Goal: Communication & Community: Answer question/provide support

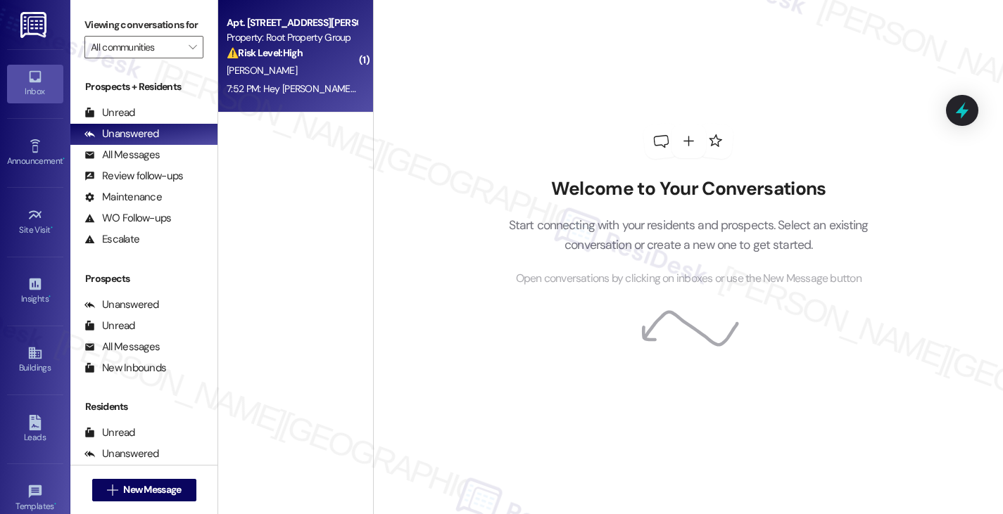
click at [306, 51] on div "⚠️ Risk Level: High The resident is unable to receive packages due to an issue …" at bounding box center [292, 53] width 130 height 15
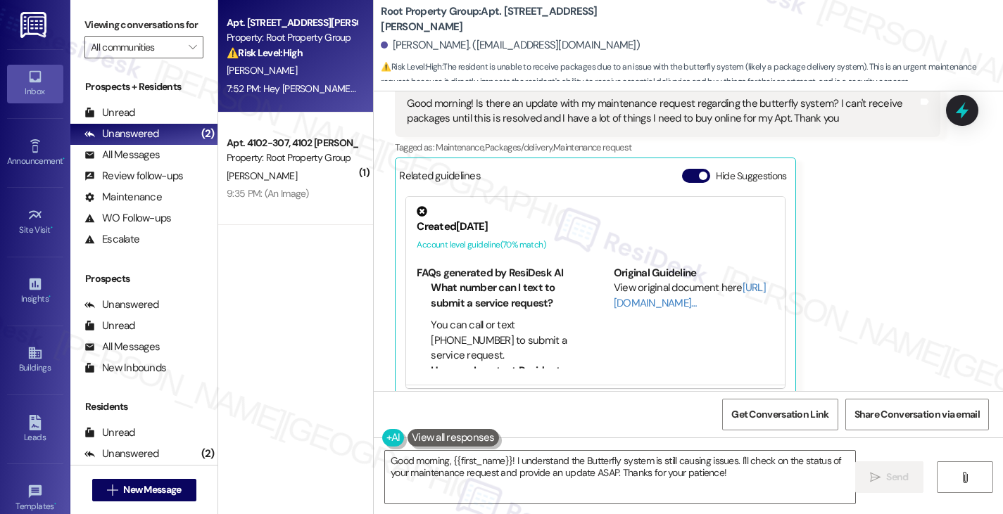
scroll to position [4005, 0]
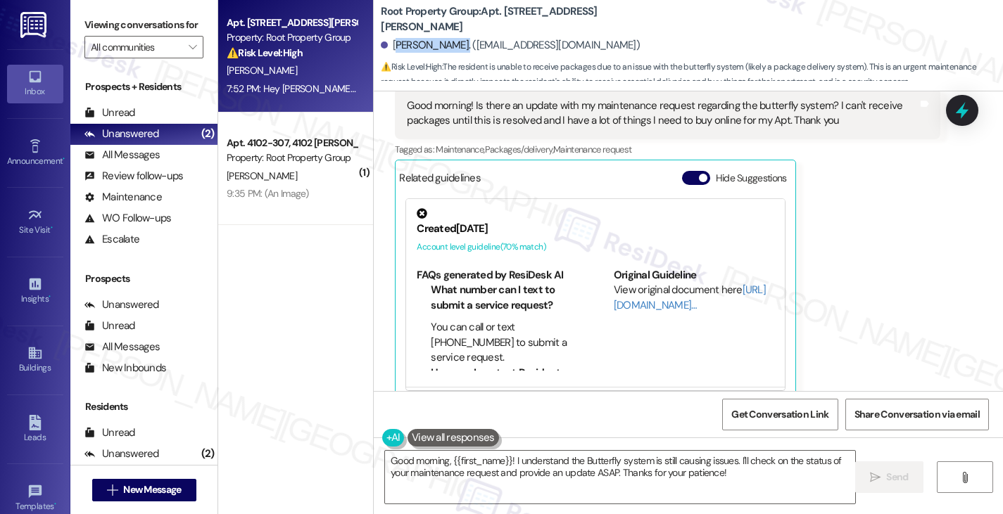
drag, startPoint x: 388, startPoint y: 44, endPoint x: 445, endPoint y: 44, distance: 57.0
click at [445, 44] on div "[PERSON_NAME]. ([EMAIL_ADDRESS][DOMAIN_NAME])" at bounding box center [510, 45] width 259 height 15
copy div "[PERSON_NAME]"
click at [398, 44] on div "[PERSON_NAME]. ([EMAIL_ADDRESS][DOMAIN_NAME])" at bounding box center [510, 45] width 259 height 15
drag, startPoint x: 388, startPoint y: 44, endPoint x: 417, endPoint y: 42, distance: 29.0
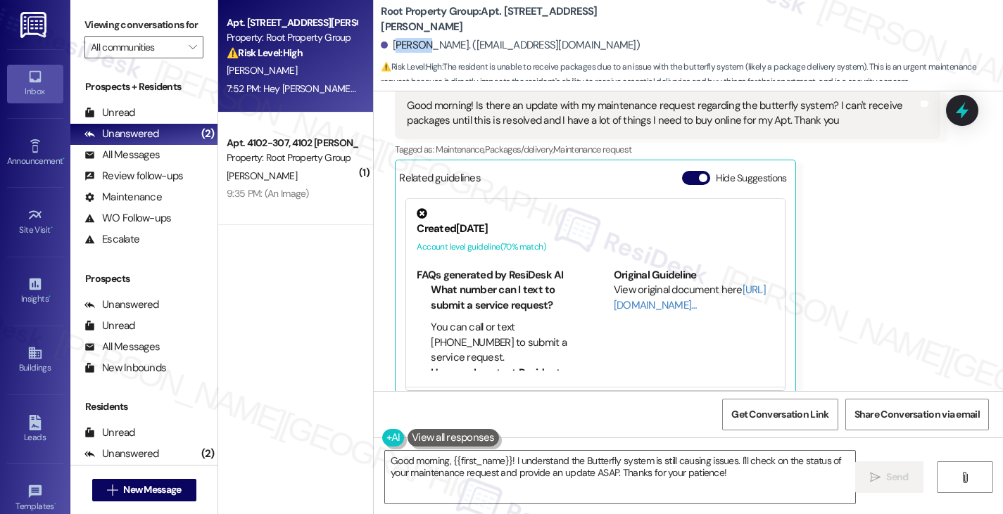
click at [417, 42] on div "[PERSON_NAME]. ([EMAIL_ADDRESS][DOMAIN_NAME])" at bounding box center [510, 45] width 259 height 15
drag, startPoint x: 392, startPoint y: 42, endPoint x: 443, endPoint y: 42, distance: 51.4
click at [443, 42] on div "[PERSON_NAME]. ([EMAIL_ADDRESS][DOMAIN_NAME])" at bounding box center [510, 45] width 259 height 15
copy div "[PERSON_NAME]"
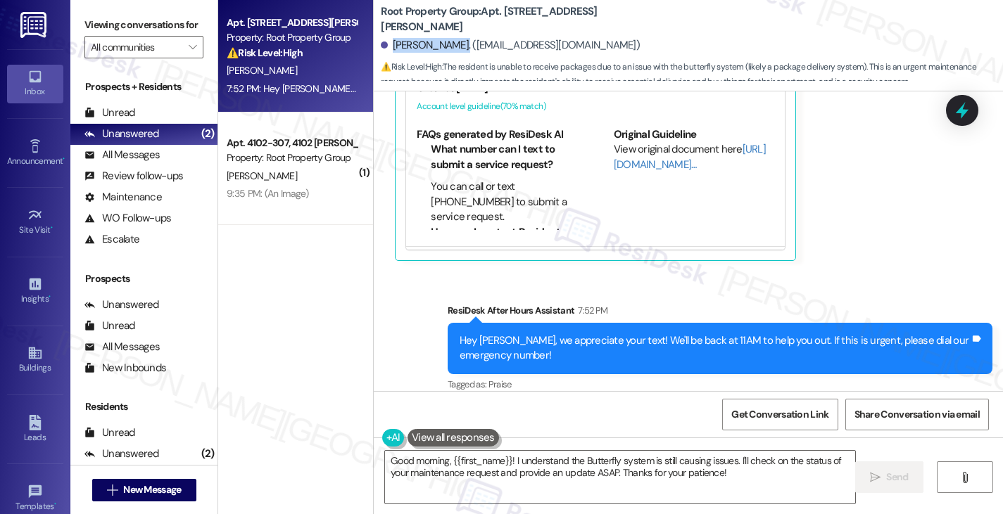
scroll to position [1, 0]
click at [507, 459] on textarea "Good morning, {{first_name}}! I understand the Butterfly system is still causin…" at bounding box center [620, 477] width 470 height 53
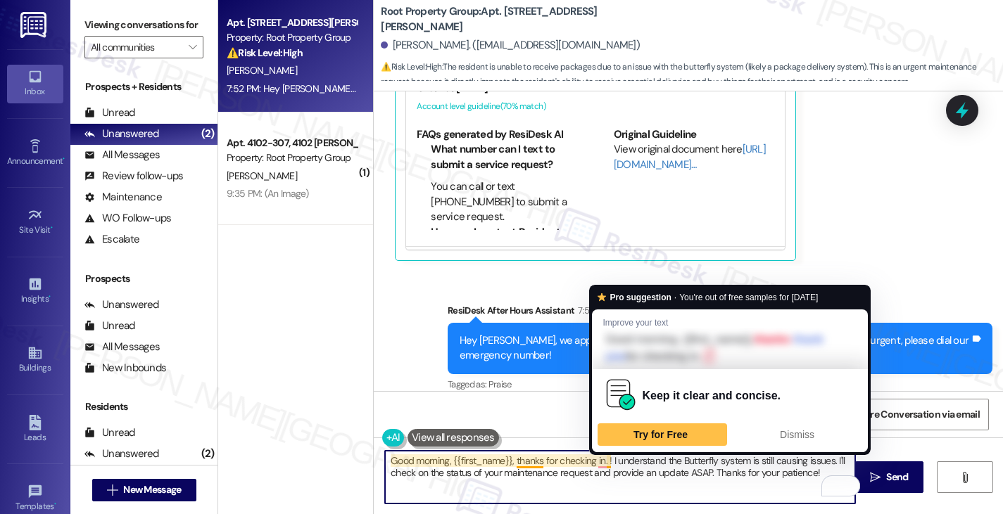
click at [602, 462] on textarea "Good morning, {{first_name}}, thanks for checking in. ! I understand the Butter…" at bounding box center [620, 477] width 470 height 53
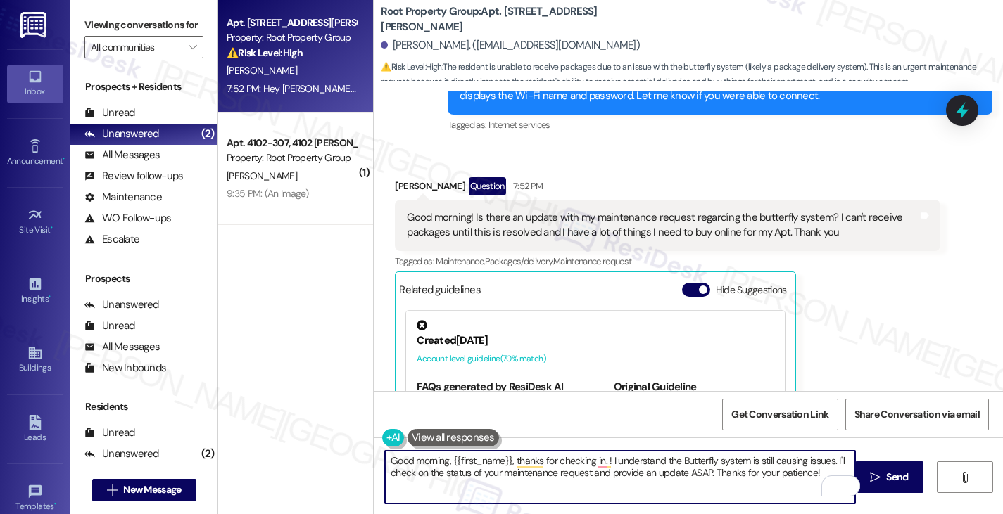
scroll to position [3865, 0]
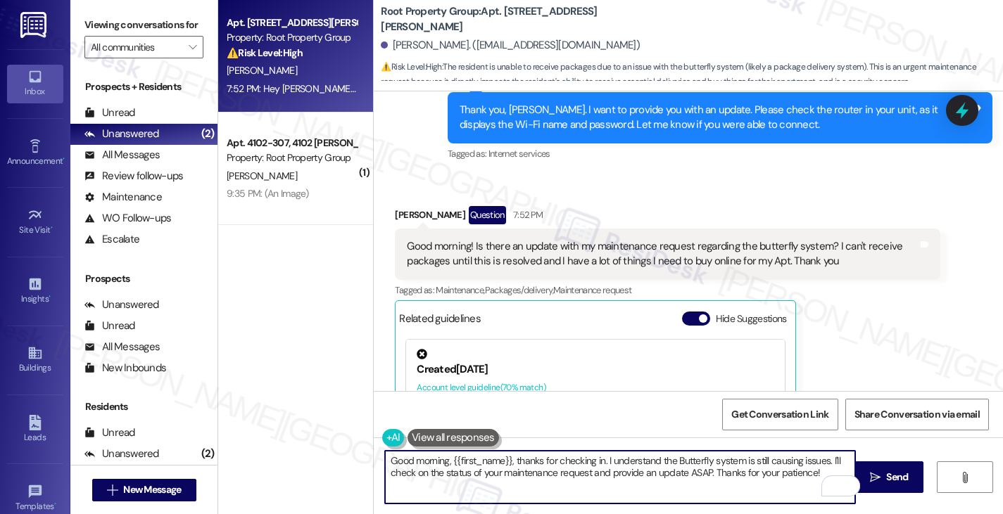
click at [827, 458] on textarea "Good morning, {{first_name}}, thanks for checking in. I understand the Butterfl…" at bounding box center [620, 477] width 470 height 53
click at [604, 453] on textarea "Good morning, {{first_name}}, thanks for checking in. I understand the Butterfl…" at bounding box center [620, 477] width 470 height 53
click at [829, 462] on textarea "Good morning, {{first_name}}, thanks for checking in. I understand the Butterfl…" at bounding box center [620, 477] width 470 height 53
click at [853, 459] on textarea "Good morning, {{first_name}}, thanks for checking in. I understand the Butterfl…" at bounding box center [620, 477] width 470 height 53
paste textarea "#37691-1"
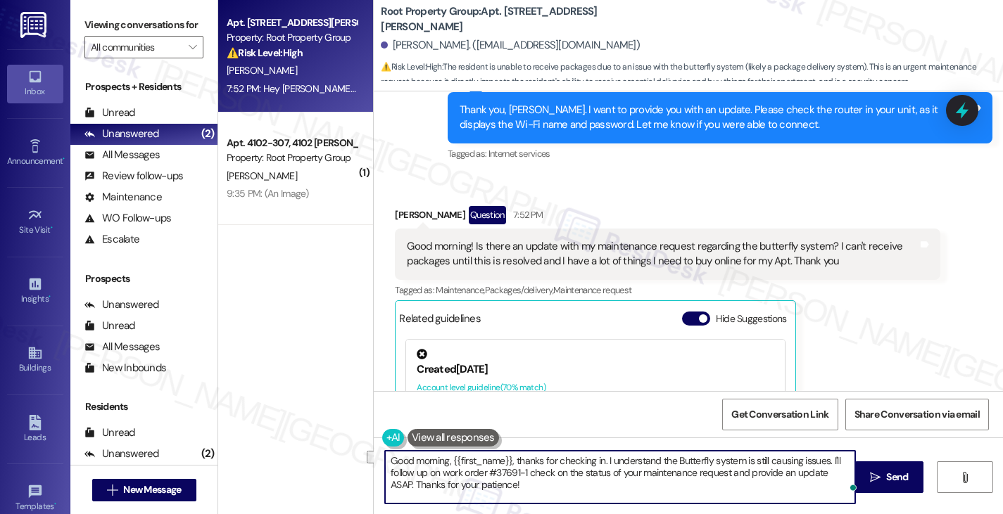
drag, startPoint x: 521, startPoint y: 471, endPoint x: 358, endPoint y: 473, distance: 162.6
click at [358, 473] on div "Apt. 3043-204, [STREET_ADDRESS][PERSON_NAME] Property: Root Property Group ⚠️ R…" at bounding box center [610, 257] width 785 height 514
click at [583, 476] on textarea "Good morning, {{first_name}}, thanks for checking in. I understand the Butterfl…" at bounding box center [620, 477] width 470 height 53
paste textarea "follow up on work order #37691-1"
drag, startPoint x: 588, startPoint y: 474, endPoint x: 678, endPoint y: 475, distance: 90.8
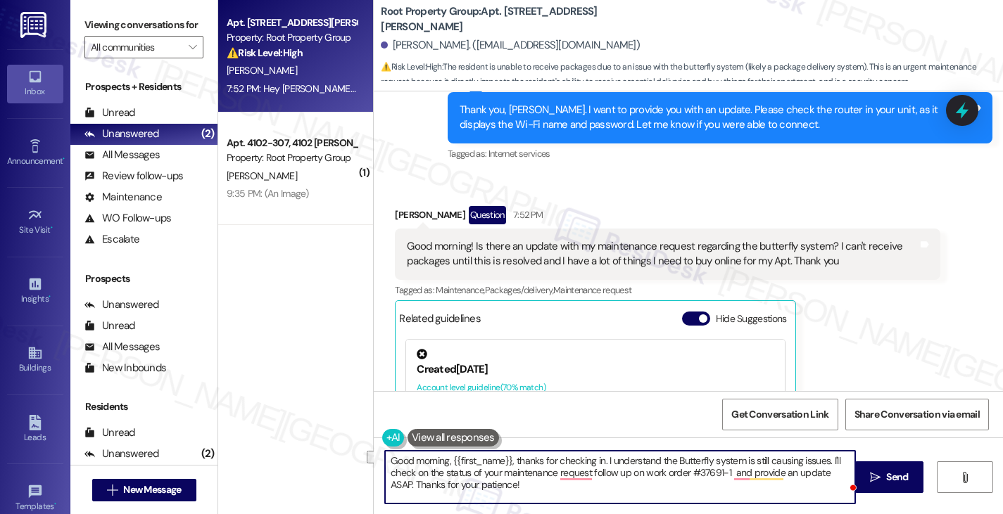
click at [682, 475] on textarea "Good morning, {{first_name}}, thanks for checking in. I understand the Butterfl…" at bounding box center [620, 477] width 470 height 53
click at [647, 475] on textarea "Good morning, {{first_name}}, thanks for checking in. I understand the Butterfl…" at bounding box center [620, 477] width 470 height 53
click at [722, 473] on textarea "Good morning, {{first_name}}, thanks for checking in. I understand the Butterfl…" at bounding box center [620, 477] width 470 height 53
click at [728, 476] on textarea "Good morning, {{first_name}}, thanks for checking in. I understand the Butterfl…" at bounding box center [620, 477] width 470 height 53
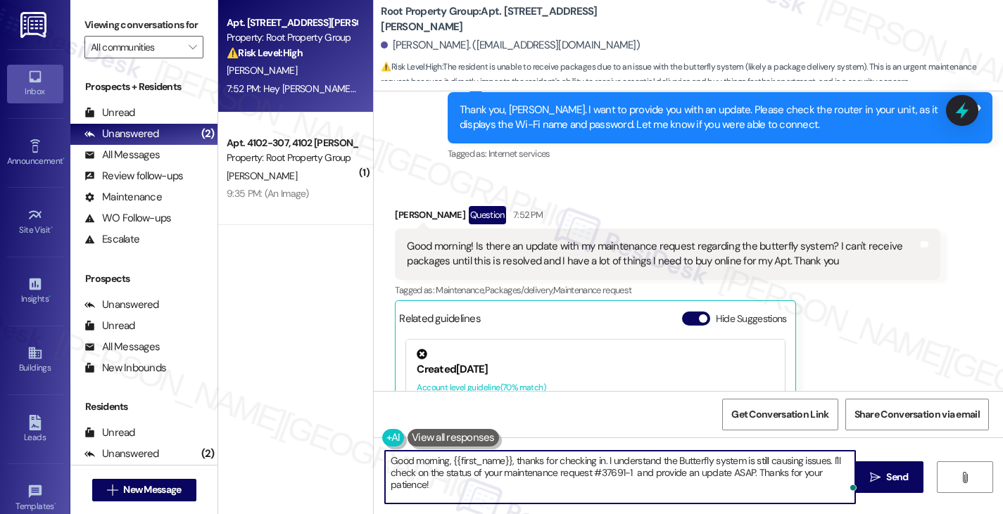
click at [647, 473] on textarea "Good morning, {{first_name}}, thanks for checking in. I understand the Butterfl…" at bounding box center [620, 477] width 470 height 53
drag, startPoint x: 819, startPoint y: 473, endPoint x: 824, endPoint y: 486, distance: 14.2
click at [824, 486] on textarea "Good morning, {{first_name}}, thanks for checking in. I understand the Butterfl…" at bounding box center [620, 477] width 470 height 53
click at [502, 481] on textarea "Good morning, {{first_name}}, thanks for checking in. I understand the Butterfl…" at bounding box center [620, 477] width 470 height 53
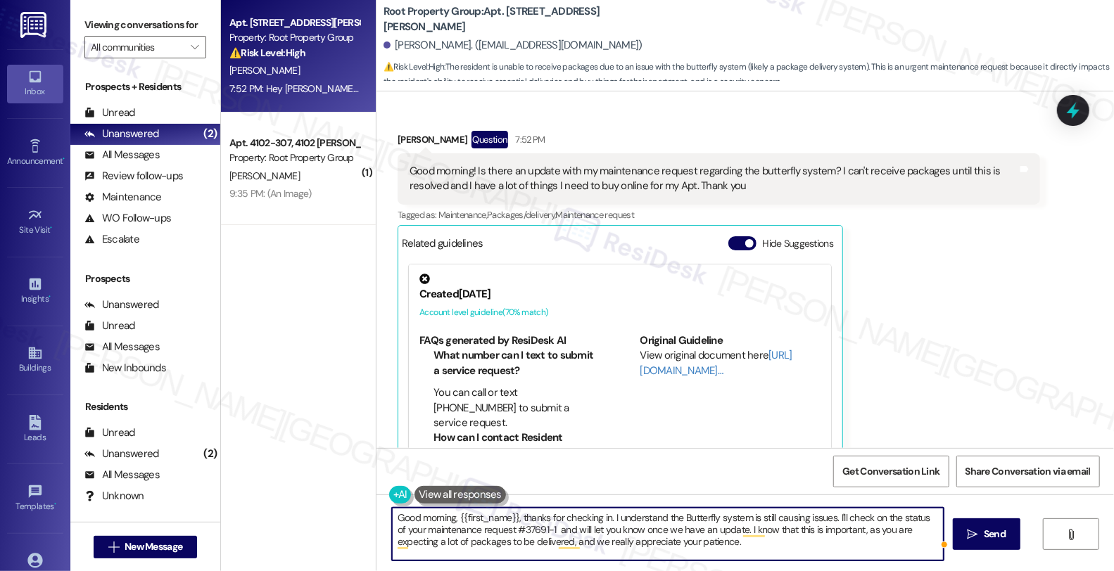
click at [695, 514] on textarea "Good morning, {{first_name}}, thanks for checking in. I understand the Butterfl…" at bounding box center [668, 534] width 552 height 53
drag, startPoint x: 707, startPoint y: 545, endPoint x: 892, endPoint y: 545, distance: 185.1
click at [892, 514] on textarea "Good morning, {{first_name}}, thanks for checking in. I understand the Butterfl…" at bounding box center [668, 534] width 552 height 53
type textarea "Good morning, {{first_name}}, thanks for checking in. I understand the Butterfl…"
click at [912, 514] on div "Rewrite with Grammarly" at bounding box center [913, 543] width 15 height 16
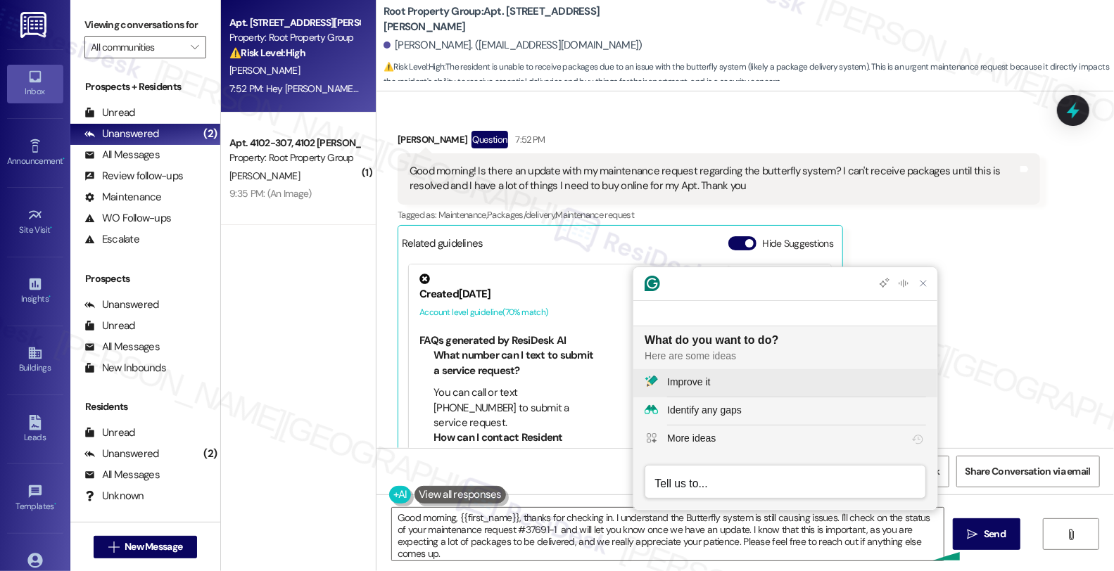
scroll to position [0, 0]
click at [710, 385] on div "Improve it" at bounding box center [688, 382] width 43 height 15
